Goal: Check status: Check status

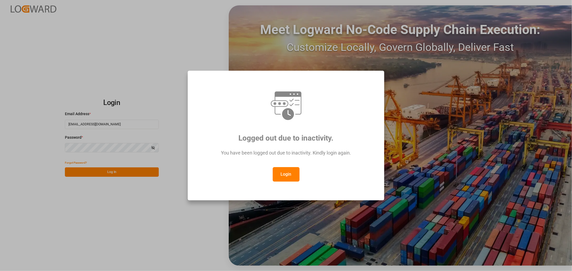
click at [279, 170] on button "Login" at bounding box center [286, 174] width 27 height 14
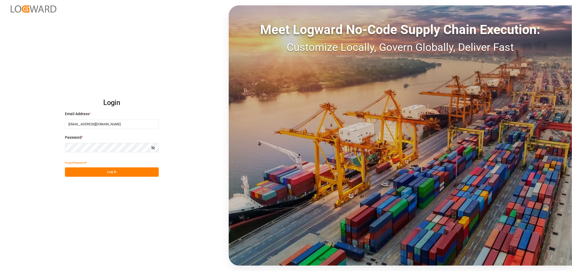
click at [102, 168] on button "Log In" at bounding box center [112, 172] width 94 height 9
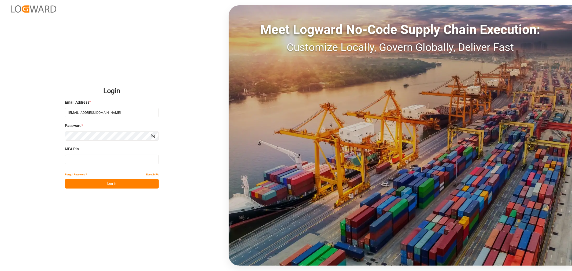
click at [114, 160] on input at bounding box center [112, 159] width 94 height 9
type input "002766"
click at [119, 184] on button "Log In" at bounding box center [112, 183] width 94 height 9
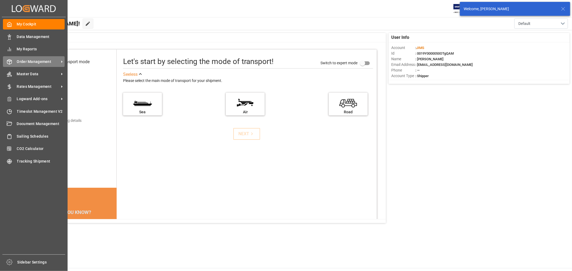
click at [28, 63] on span "Order Management" at bounding box center [38, 62] width 42 height 6
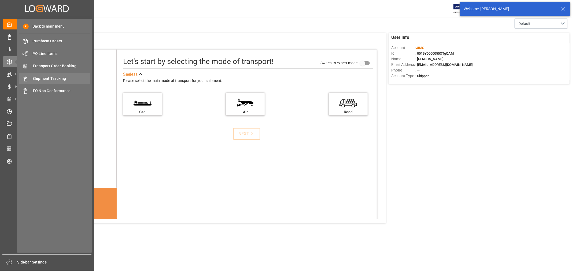
click at [48, 78] on span "Shipment Tracking" at bounding box center [62, 79] width 58 height 6
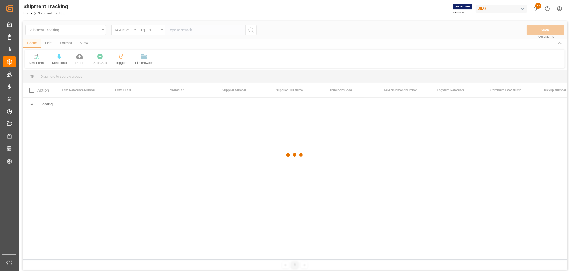
click at [176, 31] on input "text" at bounding box center [205, 30] width 80 height 10
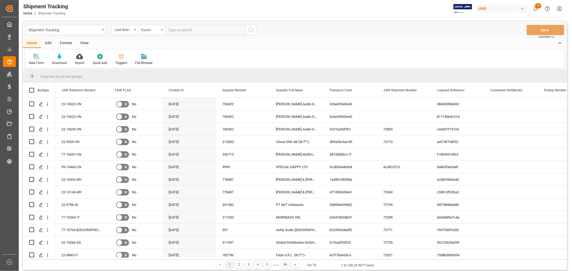
click at [177, 30] on input "text" at bounding box center [205, 30] width 80 height 10
type input "77-9781-CN"
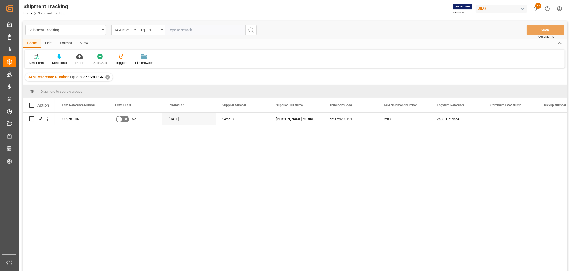
click at [83, 42] on div "View" at bounding box center [84, 43] width 16 height 9
click at [35, 56] on icon at bounding box center [34, 56] width 5 height 5
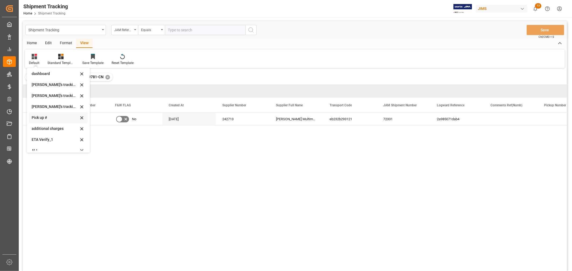
scroll to position [106, 0]
click at [55, 89] on div "[PERSON_NAME]'s tracking all # _5" at bounding box center [55, 91] width 47 height 6
